Goal: Information Seeking & Learning: Learn about a topic

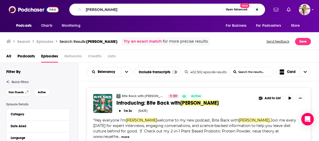
click at [139, 9] on input "[PERSON_NAME]" at bounding box center [154, 9] width 140 height 8
type input "k"
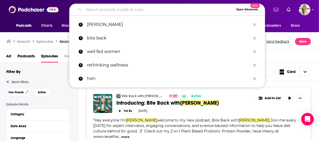
type input "k"
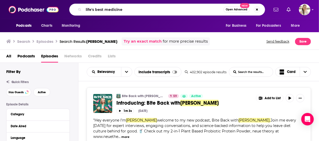
type input "life's best medicine"
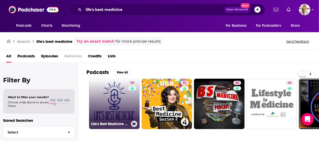
click at [108, 97] on link "50 Life's Best Medicine Podcast" at bounding box center [114, 104] width 51 height 51
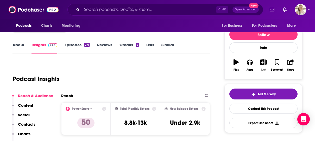
scroll to position [52, 0]
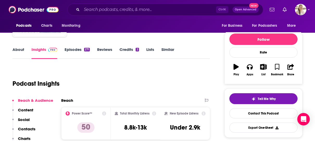
click at [22, 49] on link "About" at bounding box center [19, 53] width 12 height 12
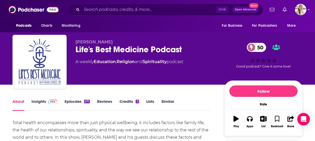
scroll to position [52, 0]
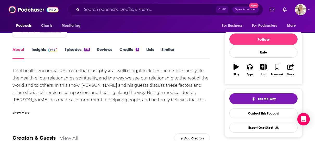
click at [126, 109] on div "Show More" at bounding box center [111, 111] width 197 height 9
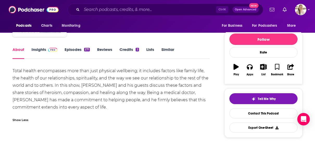
click at [83, 48] on link "Episodes 271" at bounding box center [77, 53] width 25 height 12
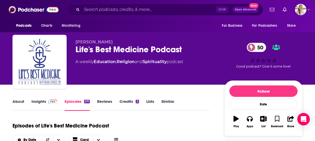
click at [131, 5] on div "Ctrl K Open Advanced New" at bounding box center [165, 10] width 196 height 12
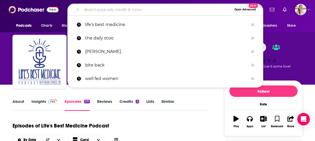
click at [132, 7] on input "Search podcasts, credits, & more..." at bounding box center [157, 9] width 150 height 8
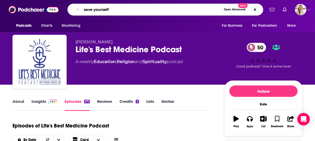
type input "save yourself"
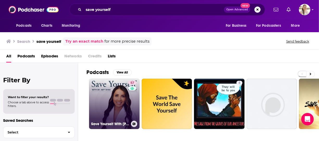
click at [120, 87] on link "57 Save Yourself With Dr. Amy Shah" at bounding box center [114, 104] width 51 height 51
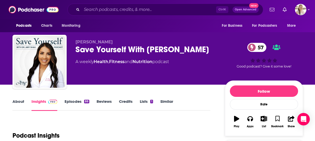
scroll to position [52, 0]
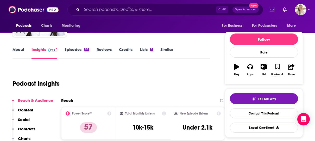
click at [14, 52] on link "About" at bounding box center [19, 53] width 12 height 12
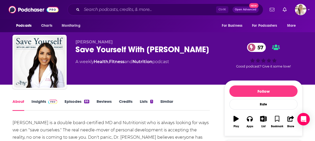
click at [78, 47] on div "Save Yourself With Dr. Amy Shah 57" at bounding box center [146, 50] width 141 height 10
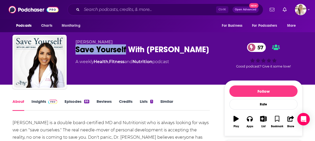
drag, startPoint x: 77, startPoint y: 47, endPoint x: 126, endPoint y: 48, distance: 49.8
click at [126, 48] on div "Save Yourself With Dr. Amy Shah 57" at bounding box center [146, 50] width 141 height 10
copy h1 "Save Yourself"
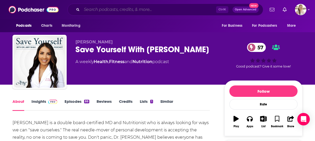
click at [123, 10] on input "Search podcasts, credits, & more..." at bounding box center [149, 9] width 134 height 8
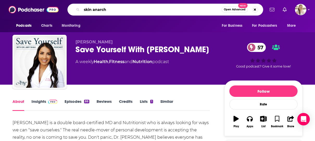
type input "skin anarchy"
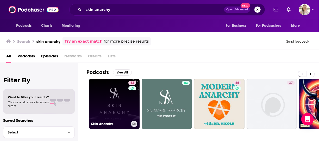
click at [99, 106] on link "64 Skin Anarchy" at bounding box center [114, 104] width 51 height 51
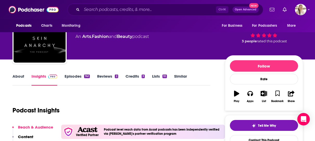
scroll to position [26, 0]
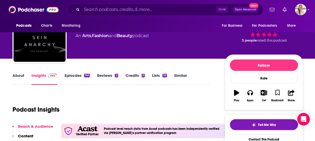
click at [66, 72] on div "About Insights Episodes 741 Reviews 2 Credits 3 Lists 10 Similar" at bounding box center [112, 78] width 198 height 13
click at [23, 74] on link "About" at bounding box center [19, 79] width 12 height 12
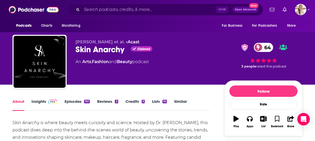
scroll to position [26, 0]
